Goal: Check status: Check status

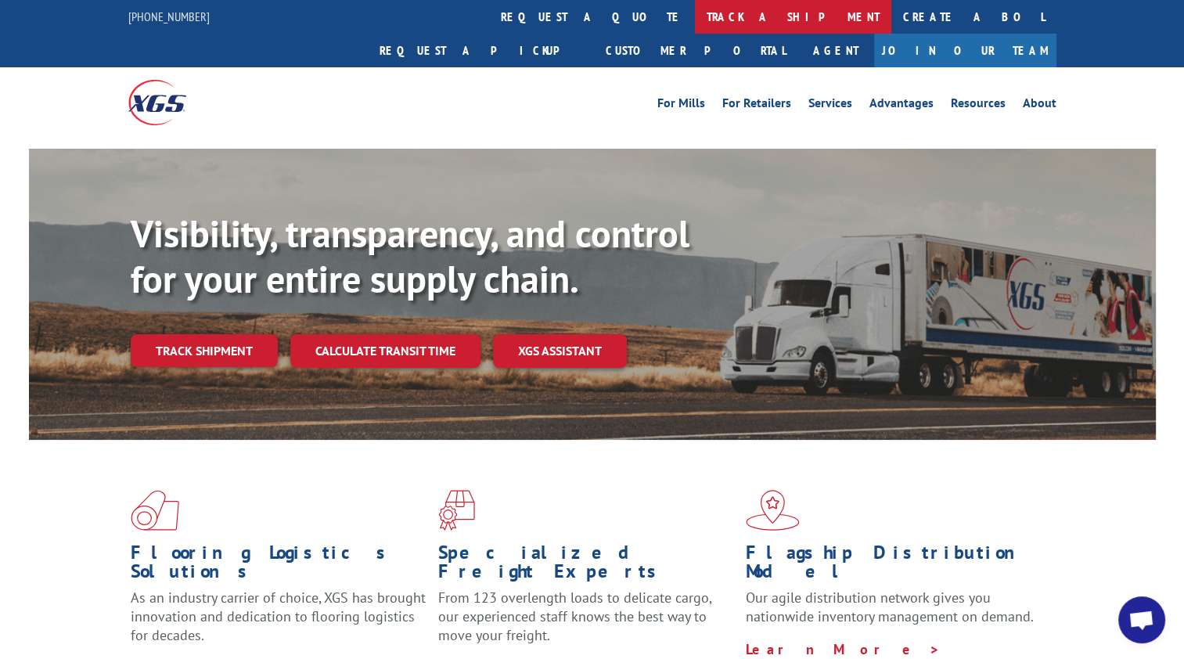
click at [695, 13] on link "track a shipment" at bounding box center [793, 17] width 196 height 34
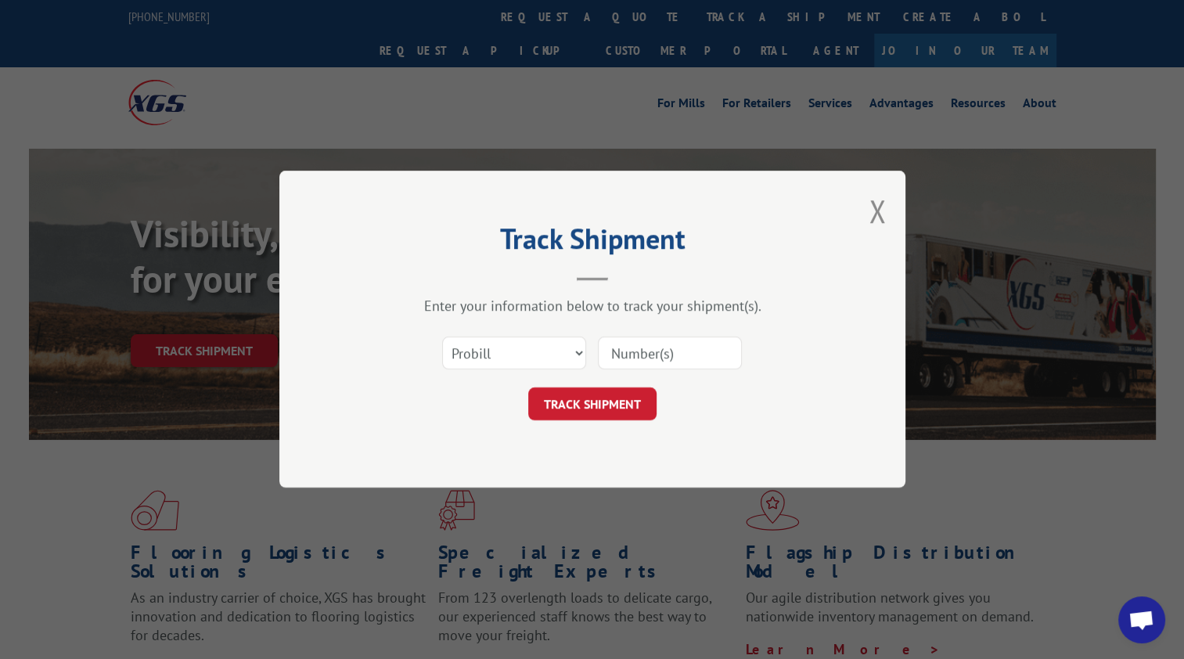
click at [664, 348] on input at bounding box center [670, 353] width 144 height 33
paste input "[URL][DOMAIN_NAME]"
type input "[URL][DOMAIN_NAME]"
drag, startPoint x: 732, startPoint y: 356, endPoint x: 556, endPoint y: 377, distance: 177.3
click at [556, 377] on div "Select category... Probill BOL PO [URL][DOMAIN_NAME]" at bounding box center [593, 354] width 470 height 52
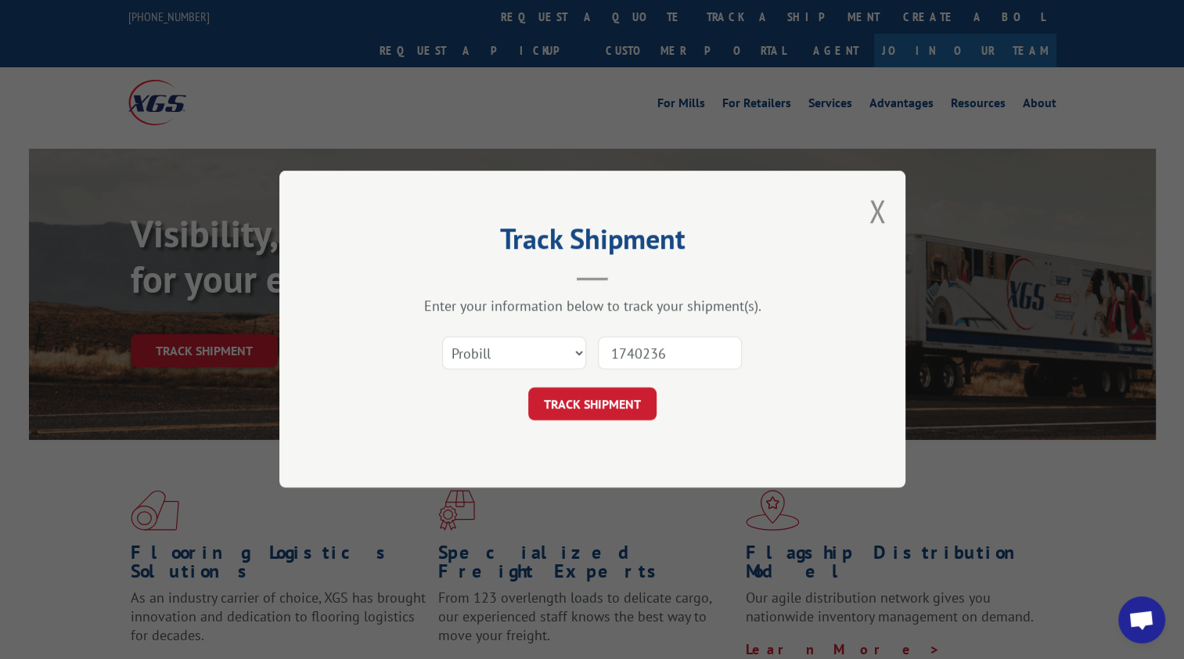
type input "17402363"
click button "TRACK SHIPMENT" at bounding box center [592, 404] width 128 height 33
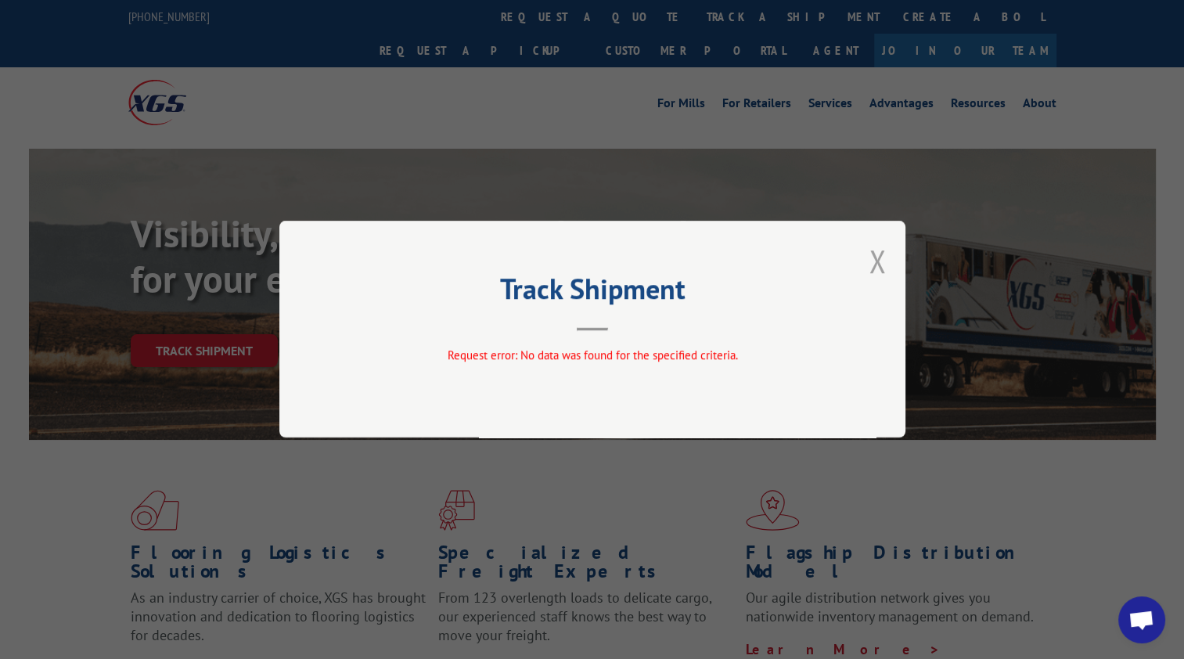
click at [870, 263] on button "Close modal" at bounding box center [877, 260] width 17 height 41
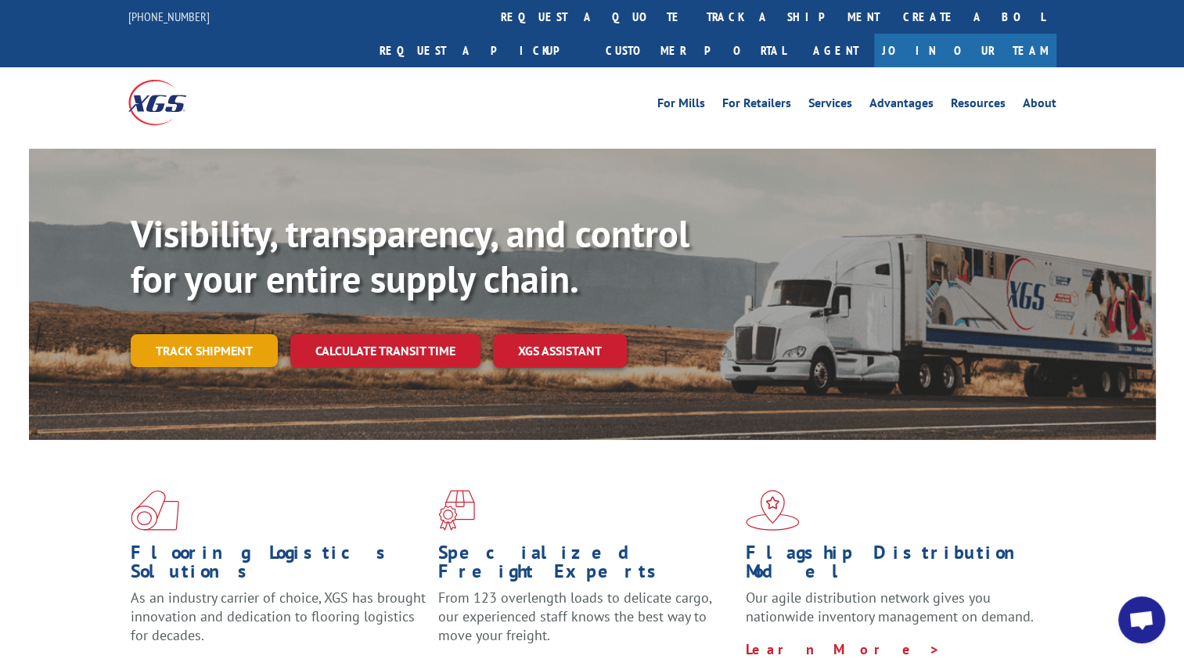
click at [236, 334] on link "Track shipment" at bounding box center [204, 350] width 147 height 33
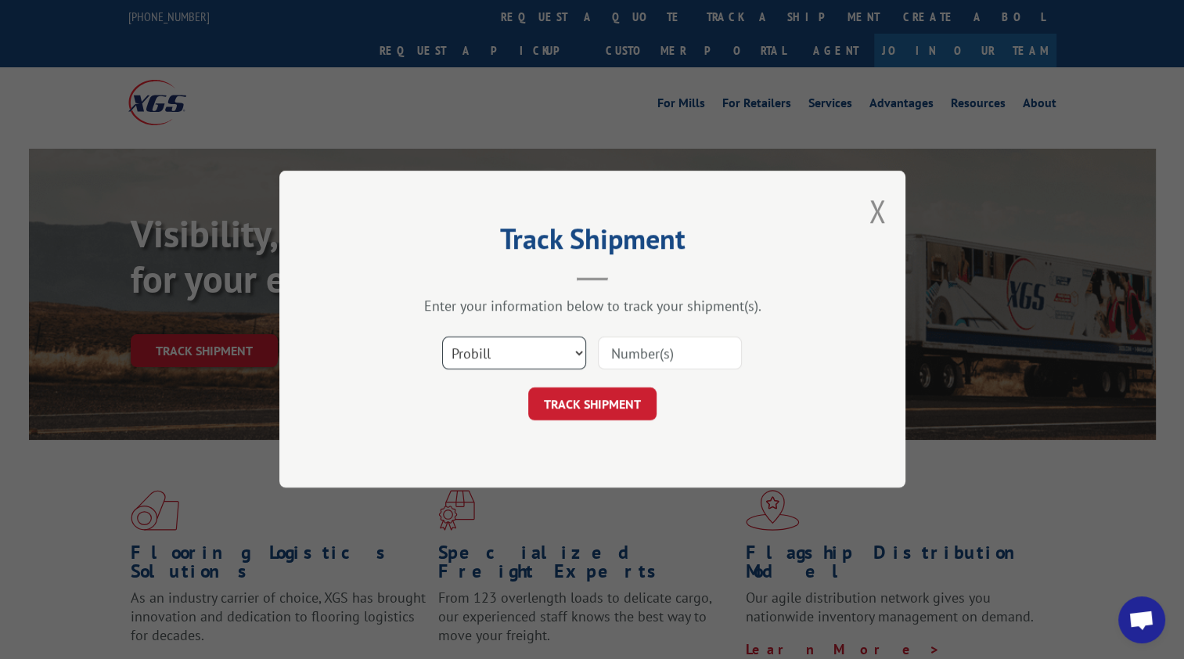
click at [578, 354] on select "Select category... Probill BOL PO" at bounding box center [514, 353] width 144 height 33
select select "bol"
click at [442, 337] on select "Select category... Probill BOL PO" at bounding box center [514, 353] width 144 height 33
paste input "[URL][DOMAIN_NAME]"
drag, startPoint x: 720, startPoint y: 353, endPoint x: 546, endPoint y: 355, distance: 174.6
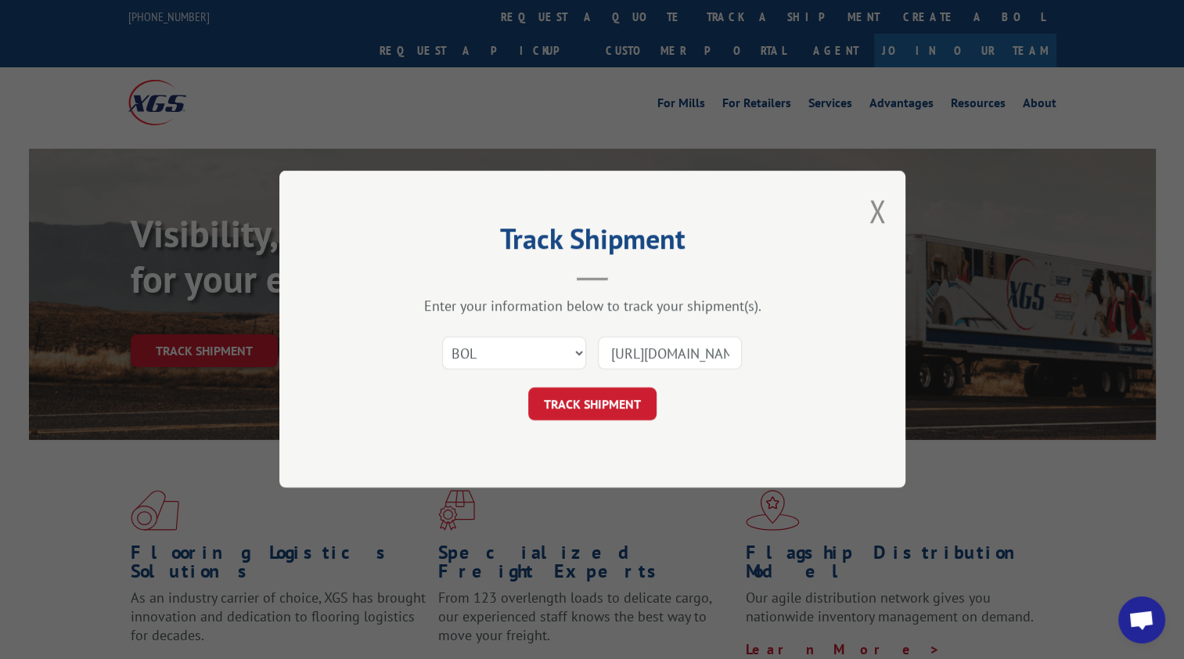
click at [546, 355] on div "Select category... Probill BOL PO [URL][DOMAIN_NAME]" at bounding box center [593, 354] width 470 height 52
type input "/"
drag, startPoint x: 648, startPoint y: 346, endPoint x: 548, endPoint y: 362, distance: 101.5
click at [548, 362] on div "Select category... Probill BOL PO /" at bounding box center [593, 354] width 470 height 52
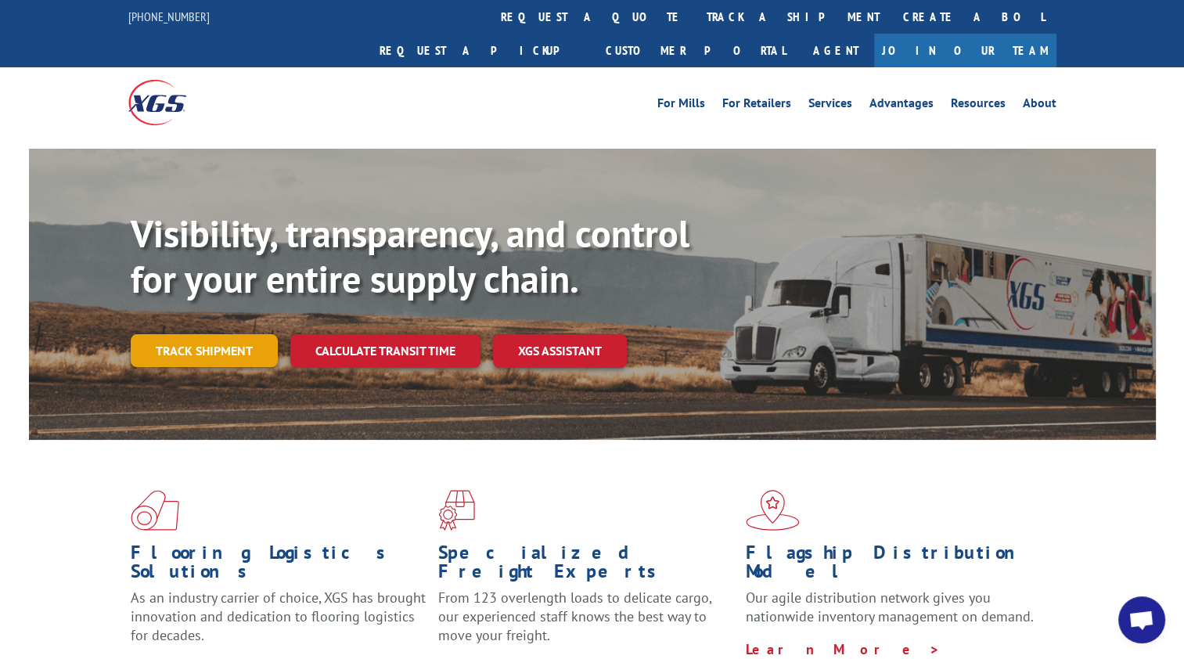
click at [213, 334] on link "Track shipment" at bounding box center [204, 350] width 147 height 33
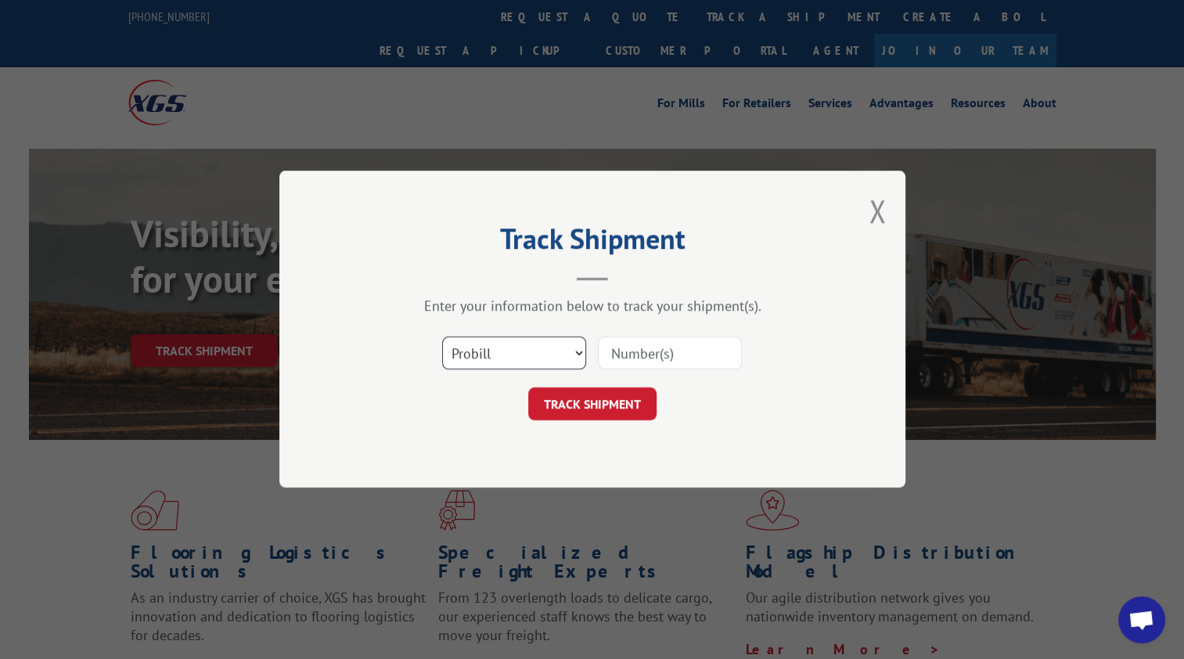
click at [579, 352] on select "Select category... Probill BOL PO" at bounding box center [514, 353] width 144 height 33
select select "bol"
click at [442, 337] on select "Select category... Probill BOL PO" at bounding box center [514, 353] width 144 height 33
click at [626, 349] on input at bounding box center [670, 353] width 144 height 33
type input "17402363"
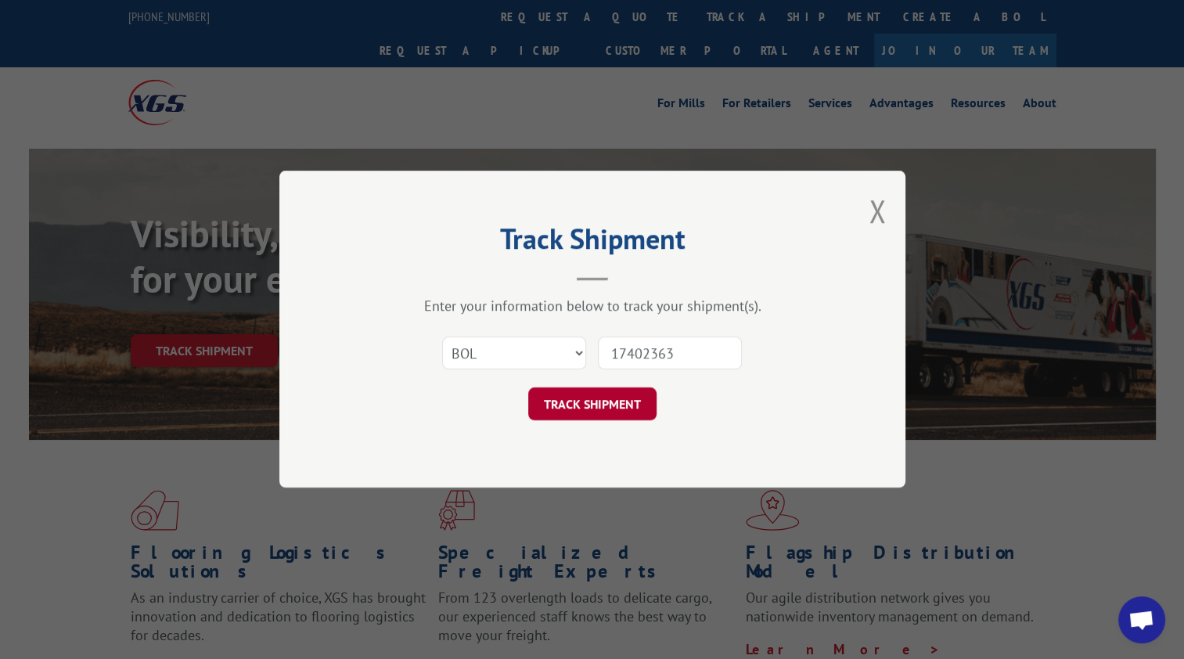
click at [586, 402] on button "TRACK SHIPMENT" at bounding box center [592, 404] width 128 height 33
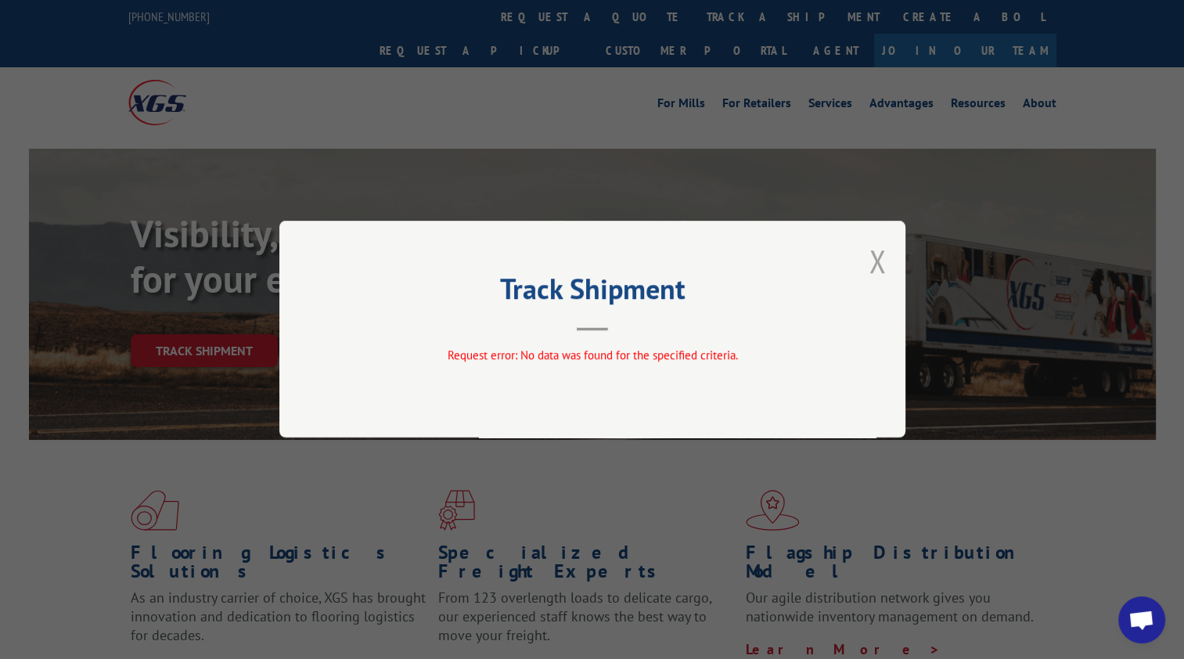
click at [875, 259] on button "Close modal" at bounding box center [877, 260] width 17 height 41
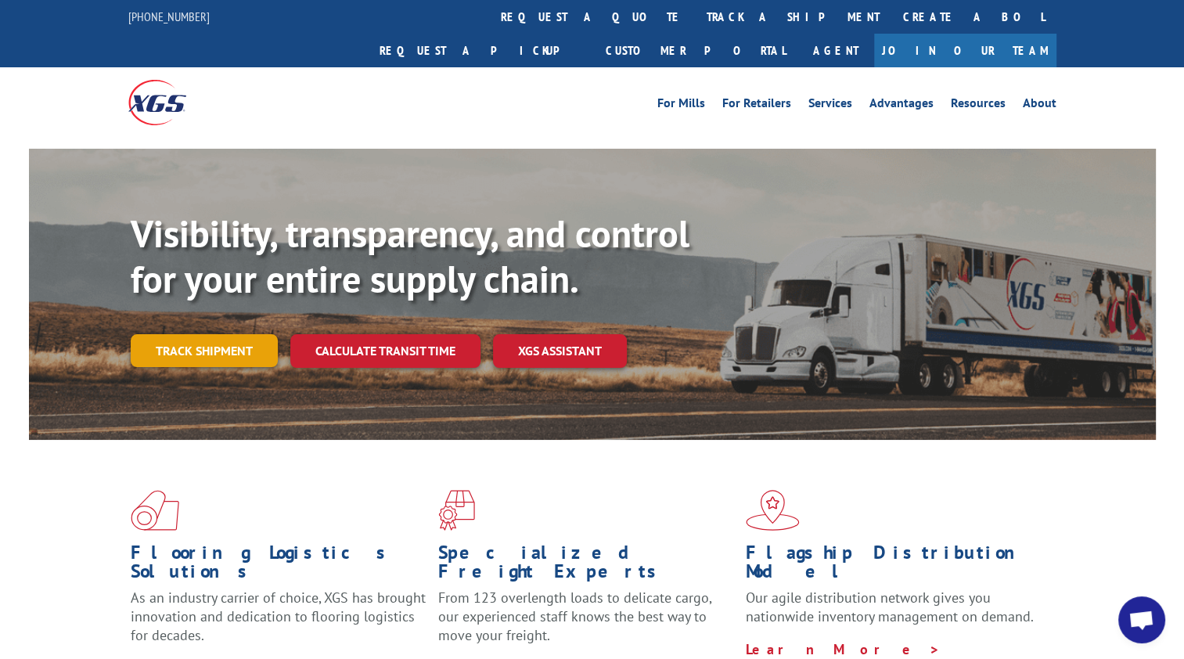
click at [189, 334] on link "Track shipment" at bounding box center [204, 350] width 147 height 33
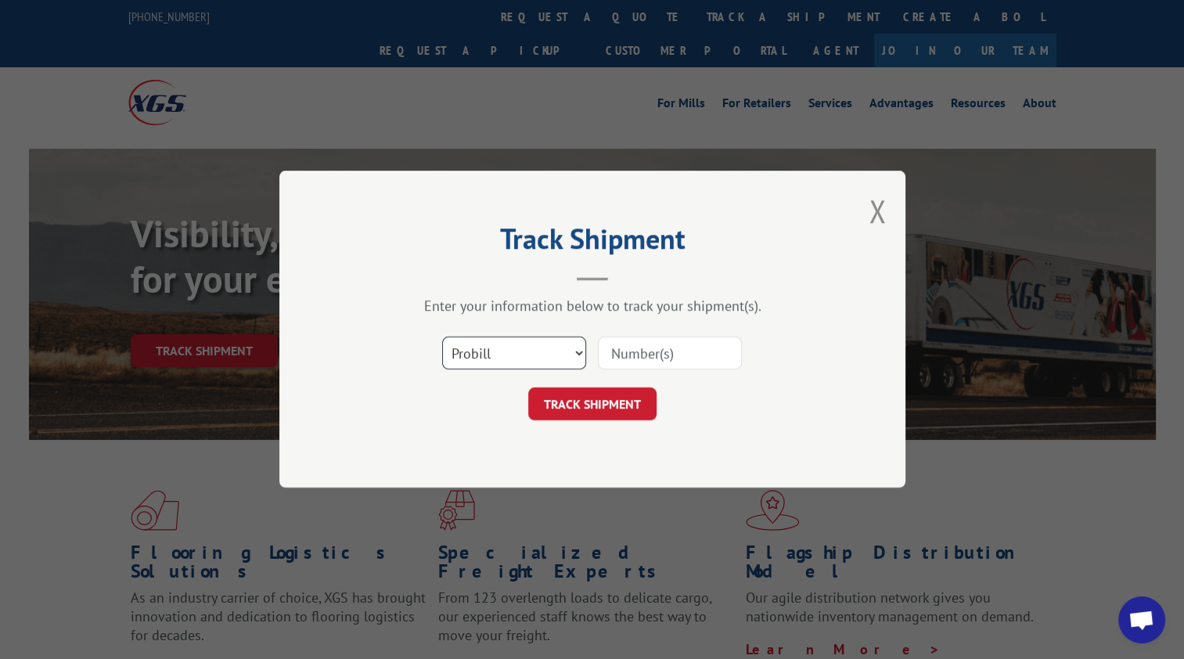
click at [568, 351] on select "Select category... Probill BOL PO" at bounding box center [514, 353] width 144 height 33
select select "po"
click at [442, 337] on select "Select category... Probill BOL PO" at bounding box center [514, 353] width 144 height 33
click at [626, 354] on input at bounding box center [670, 353] width 144 height 33
type input "17402363"
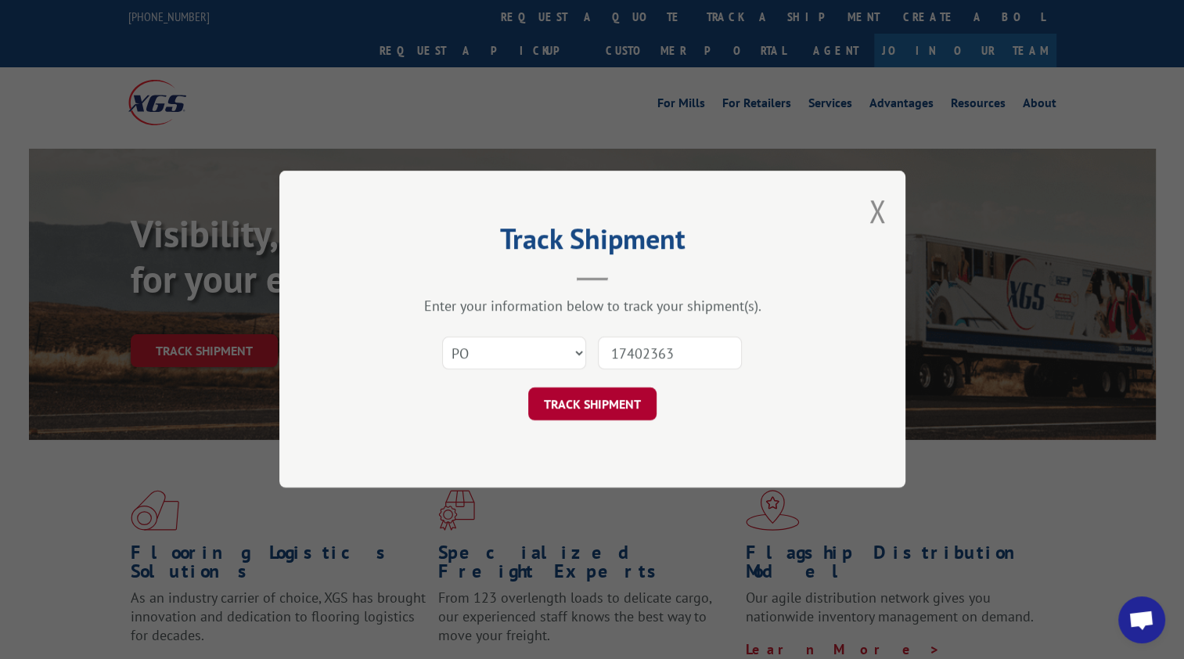
click at [595, 399] on button "TRACK SHIPMENT" at bounding box center [592, 404] width 128 height 33
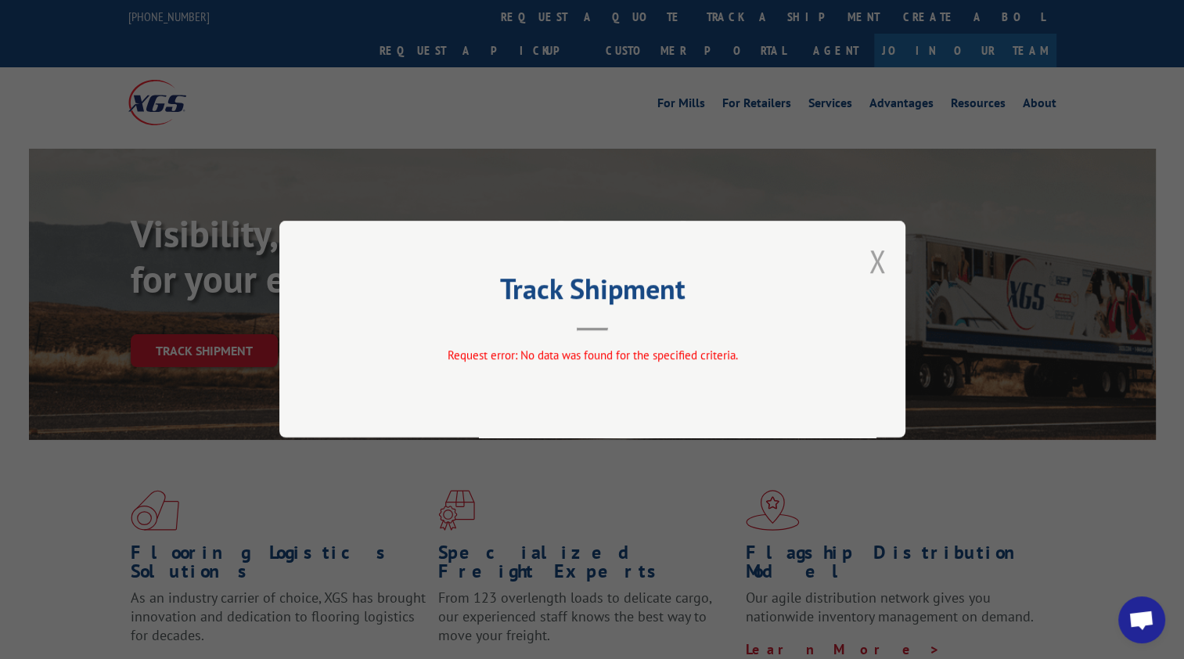
click at [871, 265] on button "Close modal" at bounding box center [877, 260] width 17 height 41
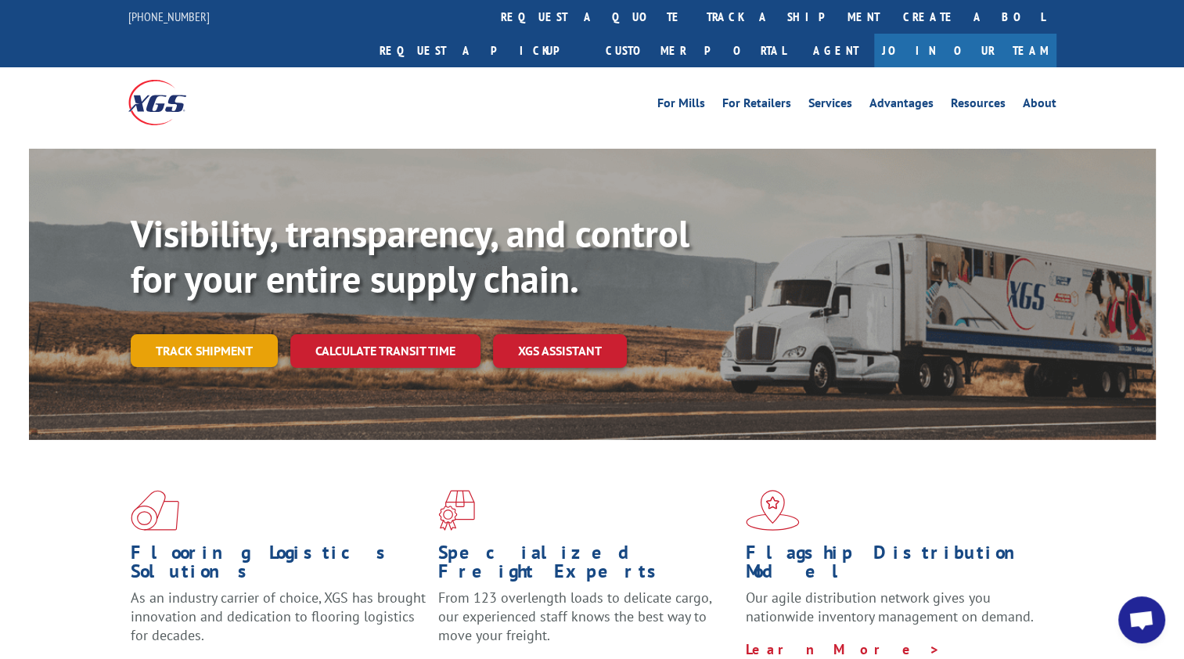
click at [204, 334] on link "Track shipment" at bounding box center [204, 350] width 147 height 33
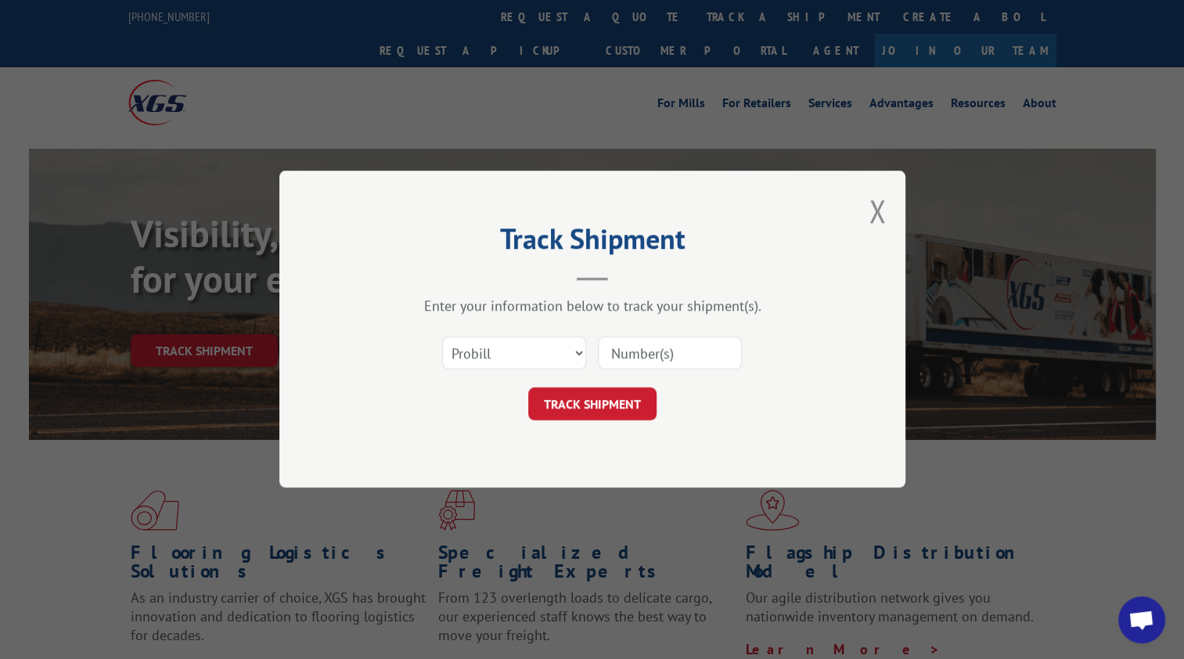
click at [648, 352] on input at bounding box center [670, 353] width 144 height 33
type input "17402363"
click at [621, 404] on button "TRACK SHIPMENT" at bounding box center [592, 404] width 128 height 33
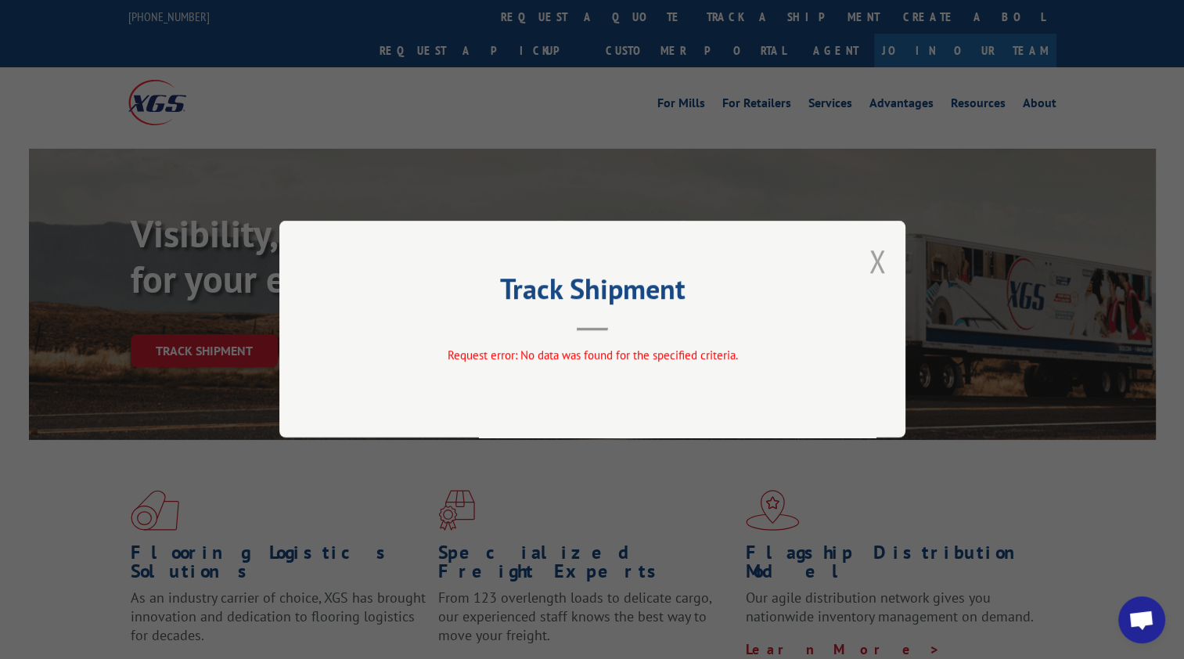
click at [877, 258] on button "Close modal" at bounding box center [877, 260] width 17 height 41
